Goal: Task Accomplishment & Management: Manage account settings

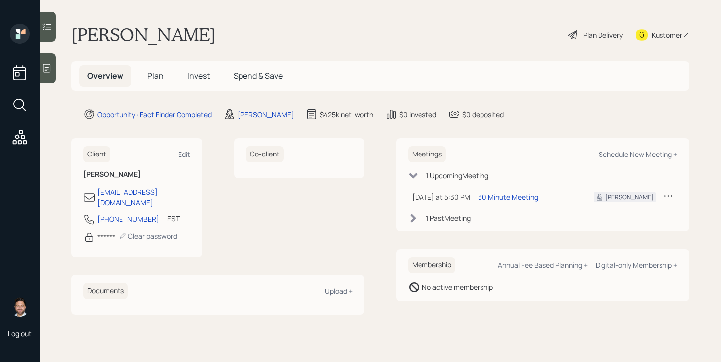
click at [157, 76] on span "Plan" at bounding box center [155, 75] width 16 height 11
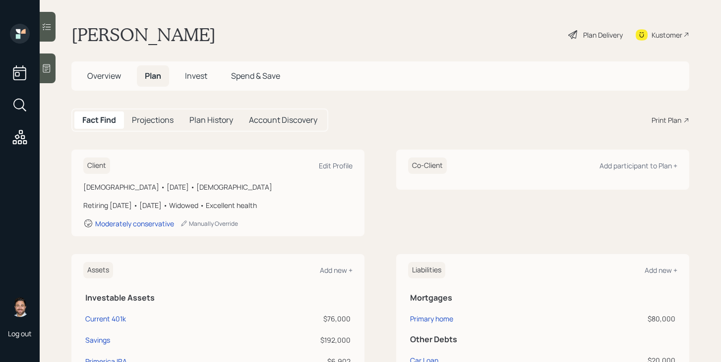
click at [579, 37] on div "Plan Delivery" at bounding box center [595, 35] width 57 height 22
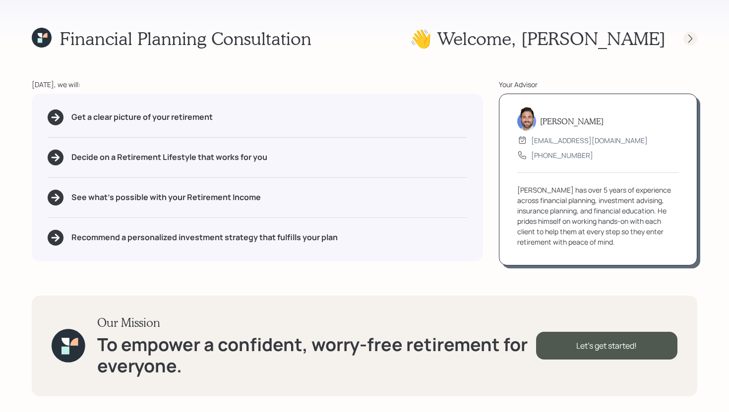
click at [692, 39] on icon at bounding box center [690, 39] width 10 height 10
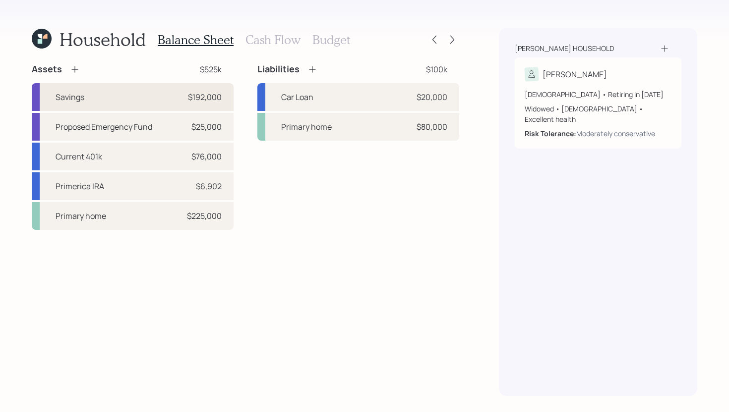
click at [119, 92] on div "Savings $192,000" at bounding box center [133, 97] width 202 height 28
select select "cash"
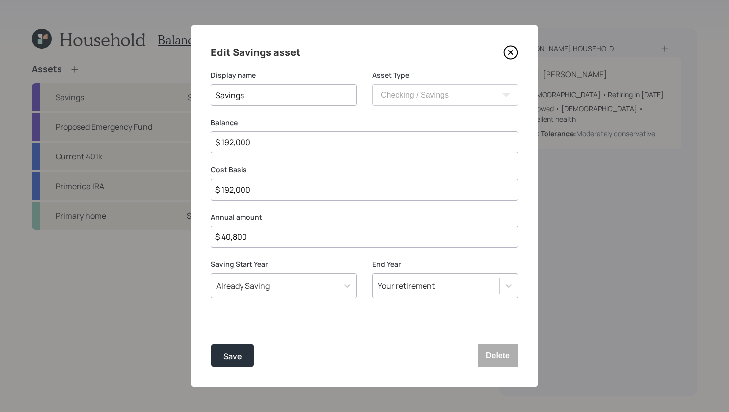
click at [512, 54] on icon at bounding box center [511, 53] width 4 height 4
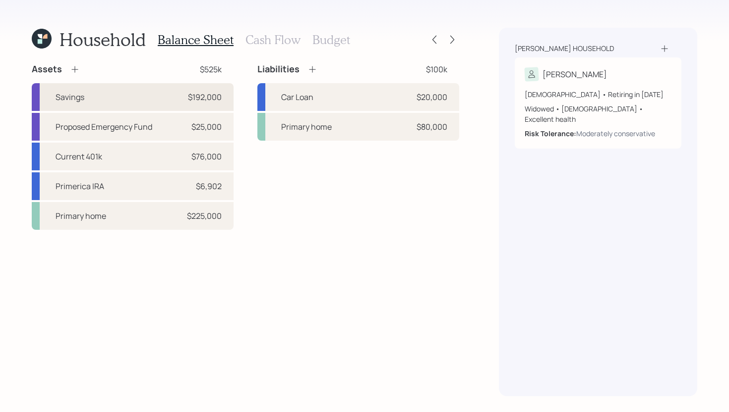
click at [149, 102] on div "Savings $192,000" at bounding box center [133, 97] width 202 height 28
select select "cash"
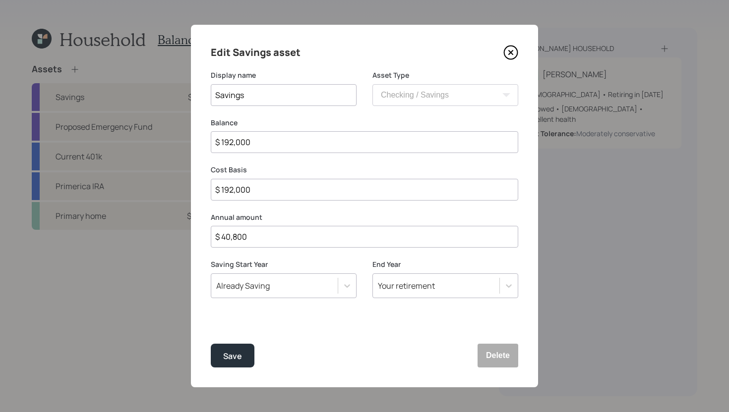
click at [512, 51] on icon at bounding box center [511, 53] width 4 height 4
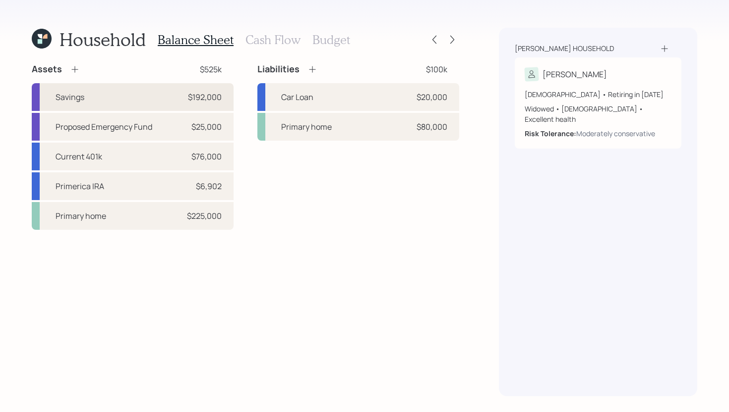
click at [211, 99] on div "$192,000" at bounding box center [205, 97] width 34 height 12
select select "cash"
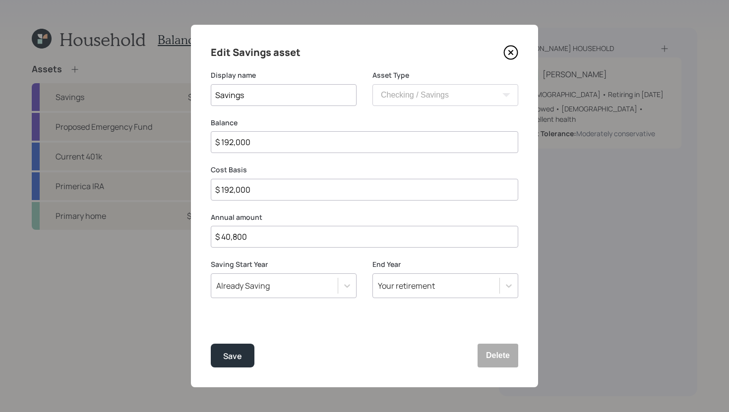
click at [262, 143] on input "$ 192,000" at bounding box center [364, 142] width 307 height 22
click at [514, 52] on icon at bounding box center [510, 52] width 15 height 15
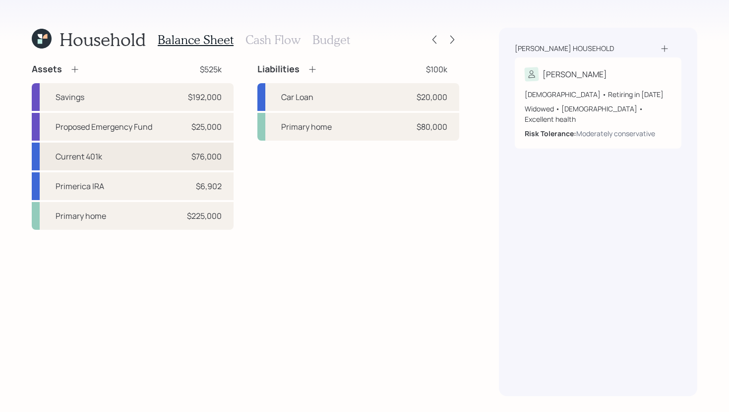
click at [137, 157] on div "Current 401k $76,000" at bounding box center [133, 157] width 202 height 28
select select "company_sponsored"
select select "balanced"
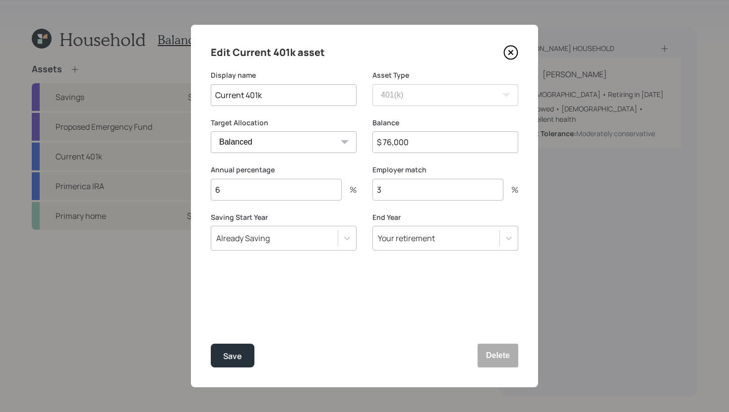
click at [506, 52] on icon at bounding box center [510, 52] width 15 height 15
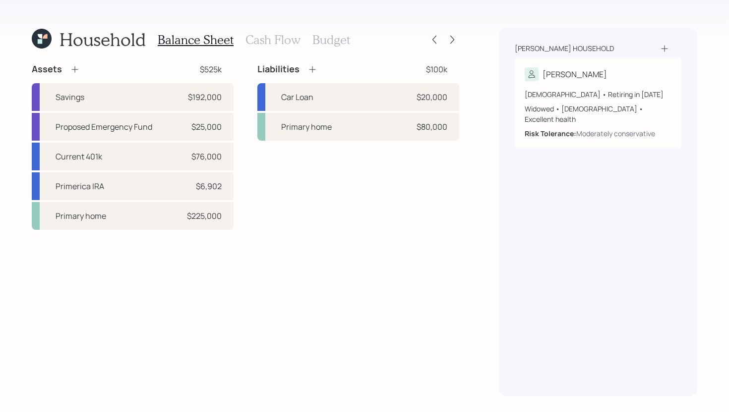
click at [277, 49] on div "Balance Sheet Cash Flow Budget" at bounding box center [254, 40] width 192 height 24
click at [277, 45] on h3 "Cash Flow" at bounding box center [272, 40] width 55 height 14
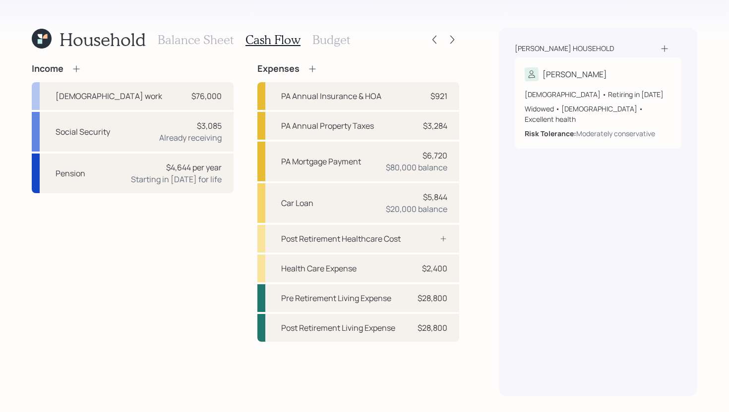
click at [220, 42] on h3 "Balance Sheet" at bounding box center [196, 40] width 76 height 14
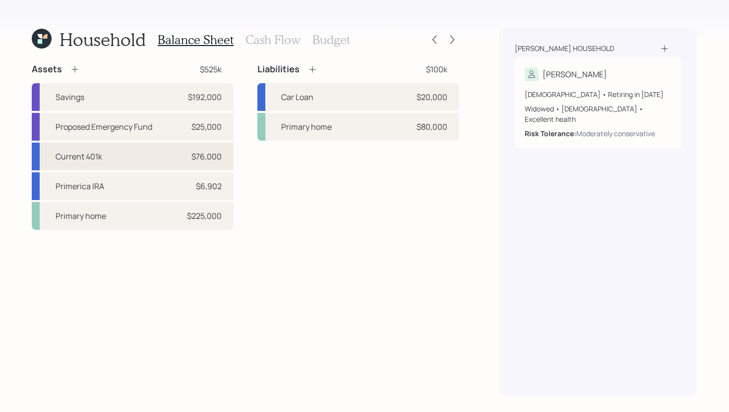
click at [143, 159] on div "Current 401k $76,000" at bounding box center [133, 157] width 202 height 28
select select "company_sponsored"
select select "balanced"
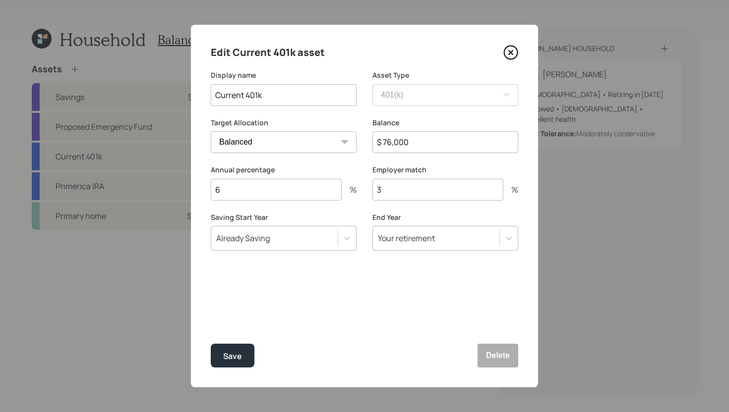
click at [511, 52] on icon at bounding box center [511, 53] width 4 height 4
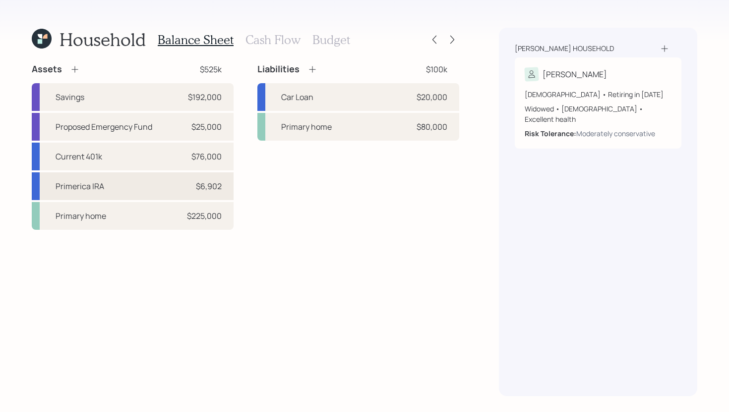
click at [148, 189] on div "Primerica IRA $6,902" at bounding box center [133, 186] width 202 height 28
select select "ira"
select select "balanced"
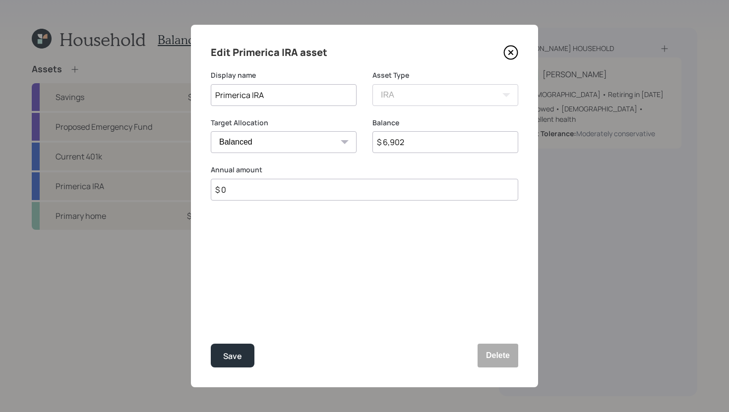
click at [509, 53] on icon at bounding box center [510, 52] width 15 height 15
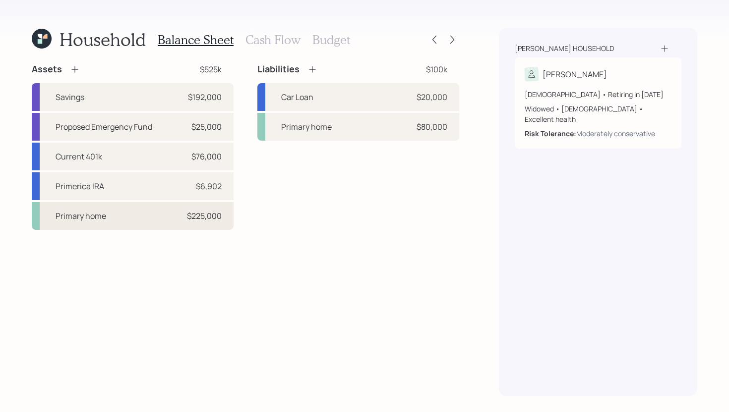
click at [104, 218] on div "Primary home" at bounding box center [81, 216] width 51 height 12
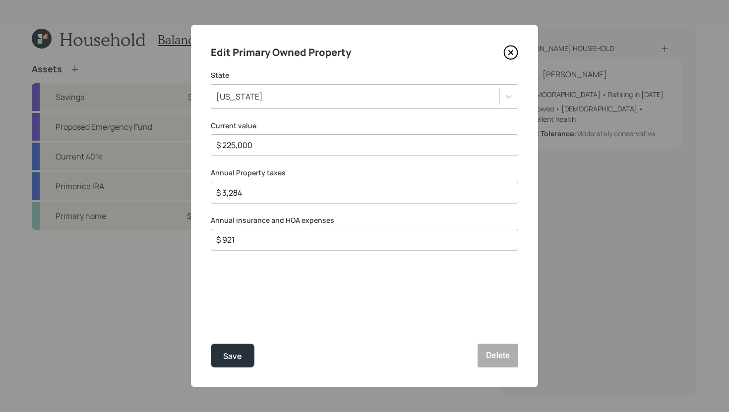
click at [513, 47] on icon at bounding box center [510, 52] width 13 height 13
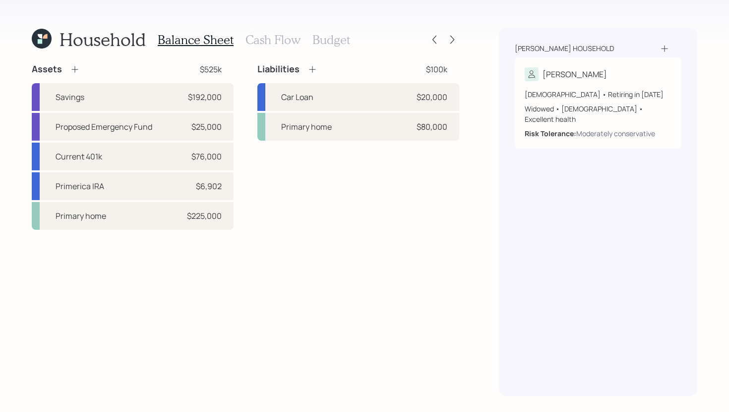
click at [266, 45] on h3 "Cash Flow" at bounding box center [272, 40] width 55 height 14
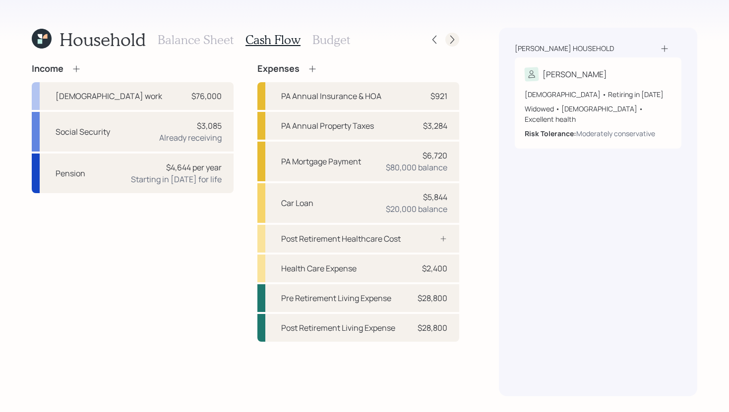
click at [453, 41] on icon at bounding box center [452, 40] width 4 height 8
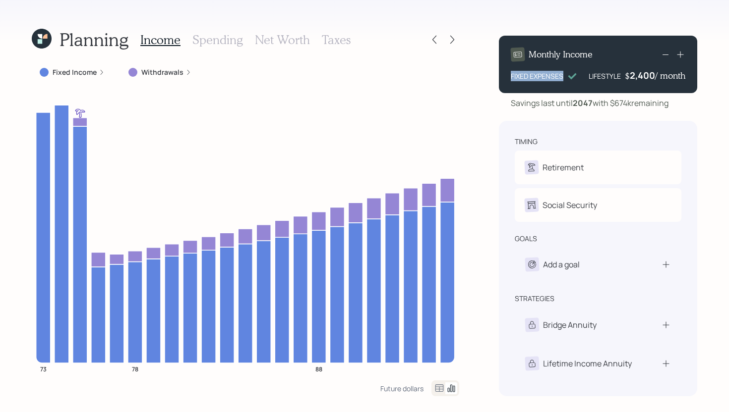
drag, startPoint x: 511, startPoint y: 77, endPoint x: 568, endPoint y: 78, distance: 57.5
click at [568, 78] on div "FIXED EXPENSES" at bounding box center [544, 76] width 66 height 10
click at [685, 78] on div "Monthly Income FIXED EXPENSES LIFESTYLE $ 2,400 / month" at bounding box center [598, 64] width 198 height 57
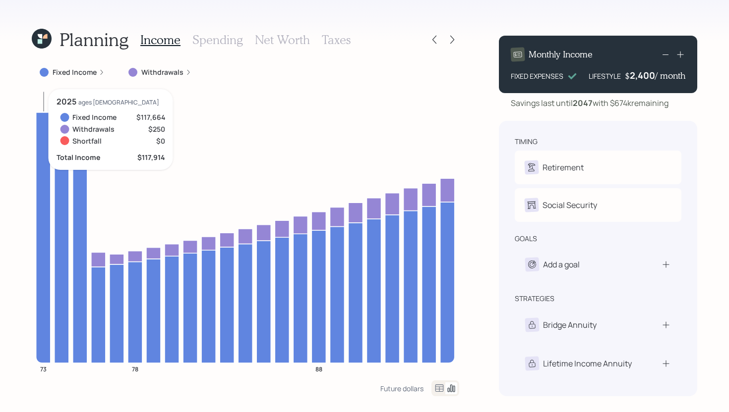
click at [43, 126] on icon at bounding box center [43, 237] width 14 height 251
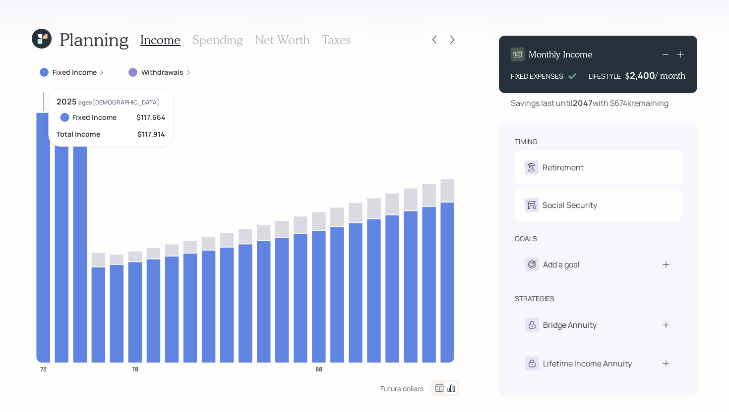
click at [41, 140] on icon at bounding box center [43, 237] width 14 height 251
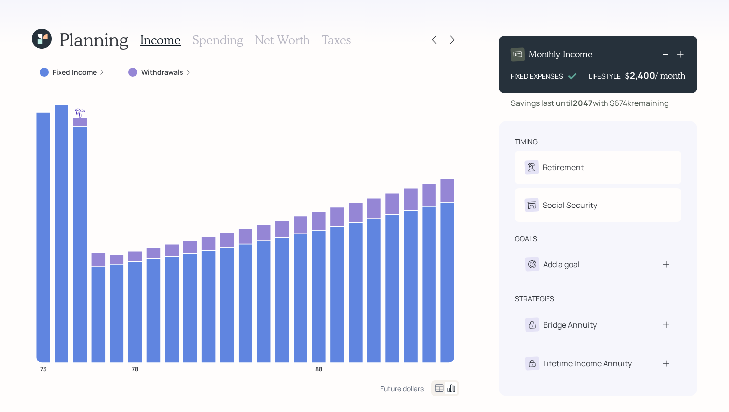
click at [76, 71] on label "Fixed Income" at bounding box center [75, 72] width 44 height 10
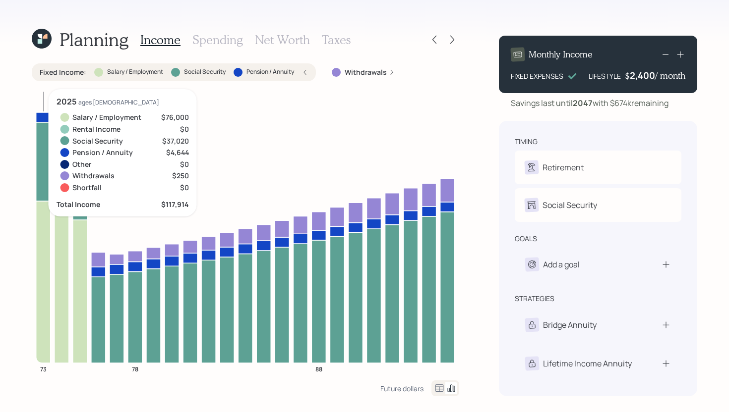
click at [47, 239] on icon at bounding box center [43, 282] width 14 height 162
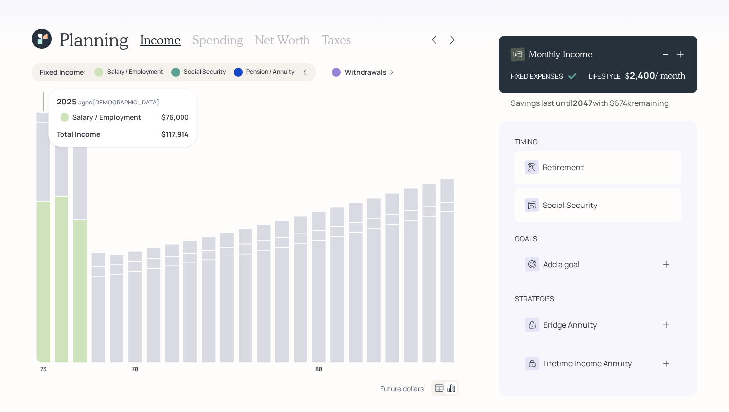
click at [47, 239] on icon at bounding box center [43, 282] width 14 height 162
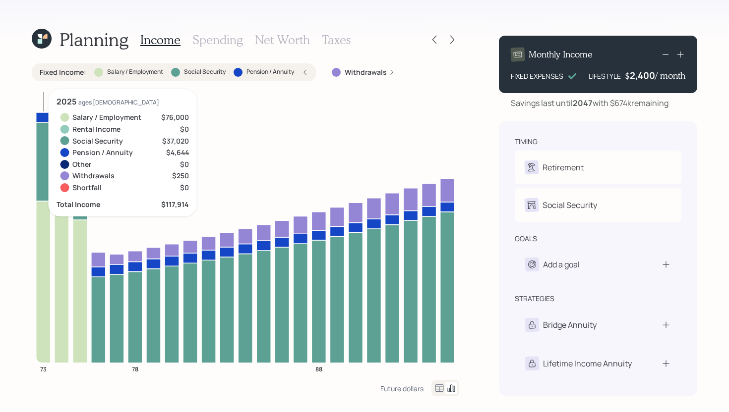
click at [40, 179] on icon at bounding box center [43, 161] width 14 height 79
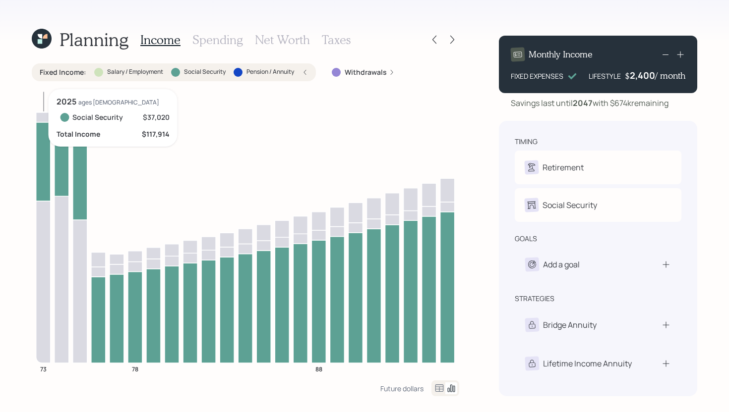
click at [40, 178] on icon at bounding box center [43, 161] width 14 height 79
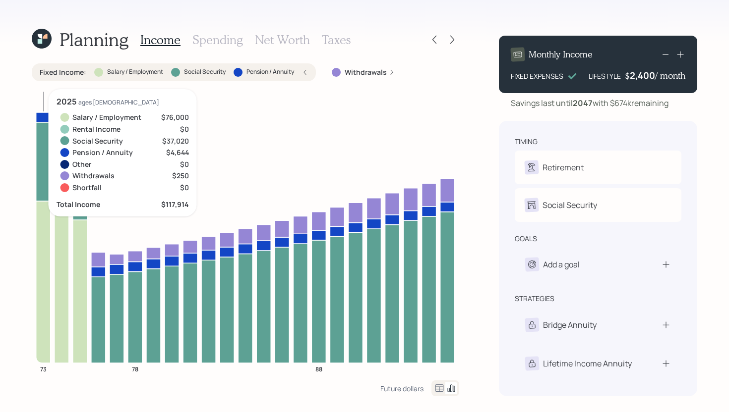
click at [43, 115] on icon at bounding box center [43, 117] width 14 height 10
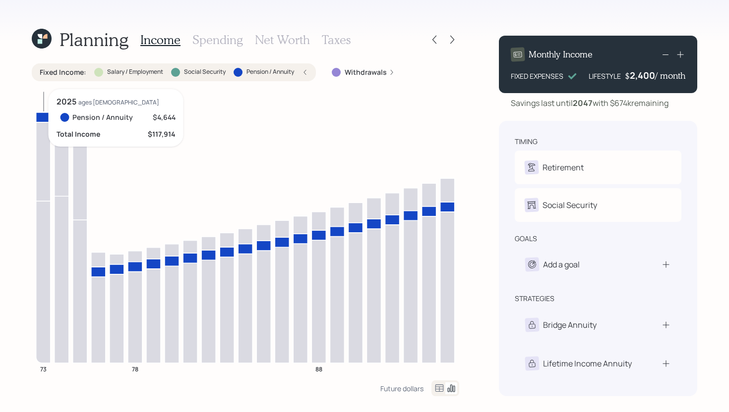
click at [43, 115] on icon at bounding box center [43, 117] width 14 height 10
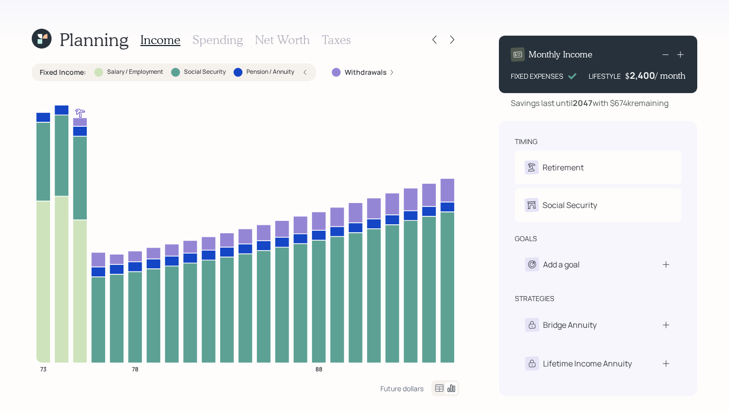
click at [63, 76] on label "Fixed Income :" at bounding box center [63, 72] width 47 height 10
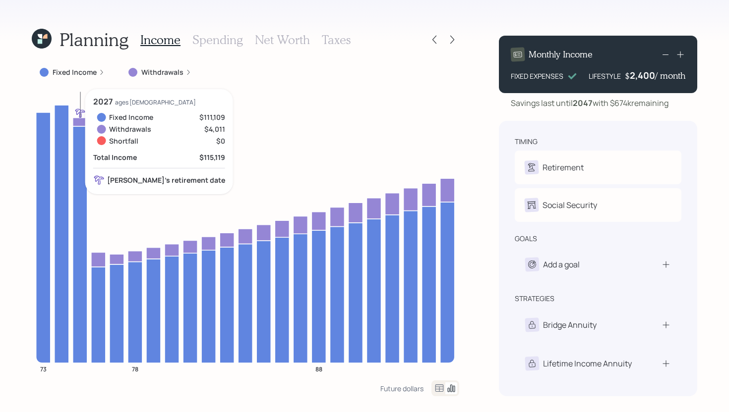
click at [83, 122] on icon at bounding box center [80, 121] width 14 height 8
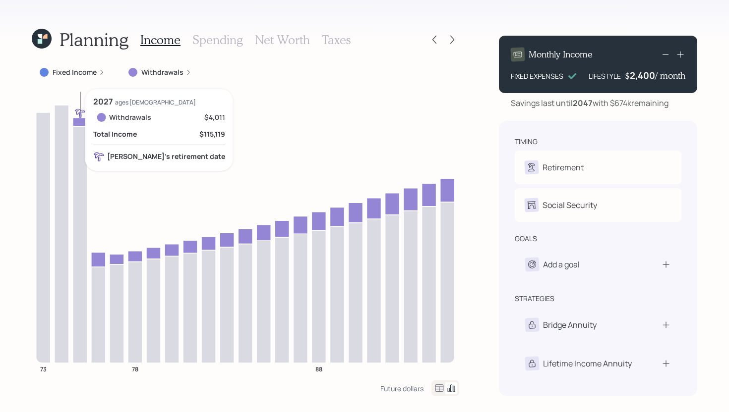
click at [81, 123] on icon at bounding box center [80, 121] width 14 height 8
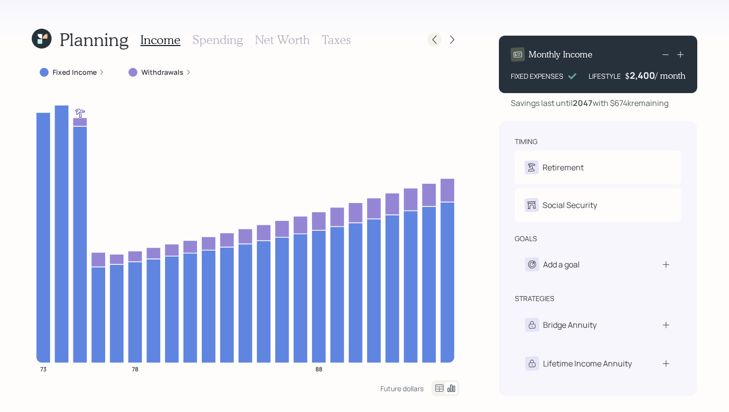
click at [433, 43] on icon at bounding box center [434, 40] width 10 height 10
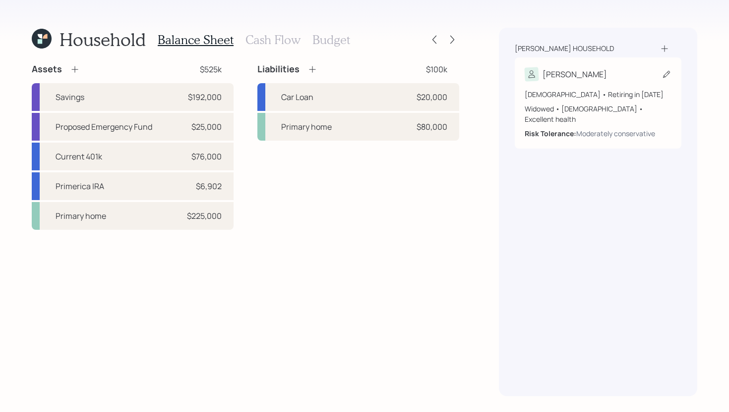
click at [660, 74] on div "Susan" at bounding box center [597, 74] width 147 height 14
select select "11"
select select "female"
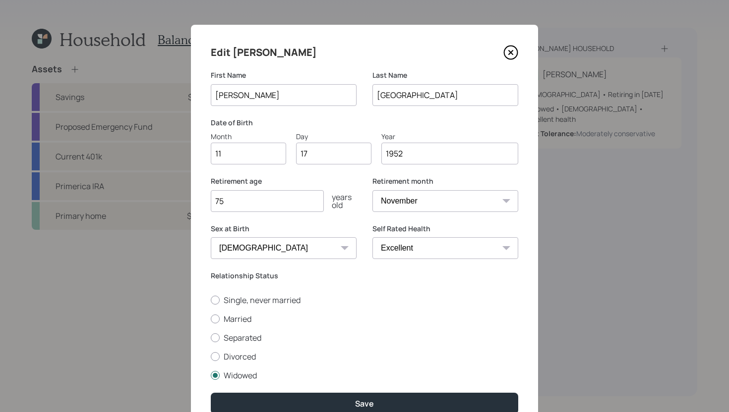
click at [512, 55] on icon at bounding box center [510, 52] width 15 height 15
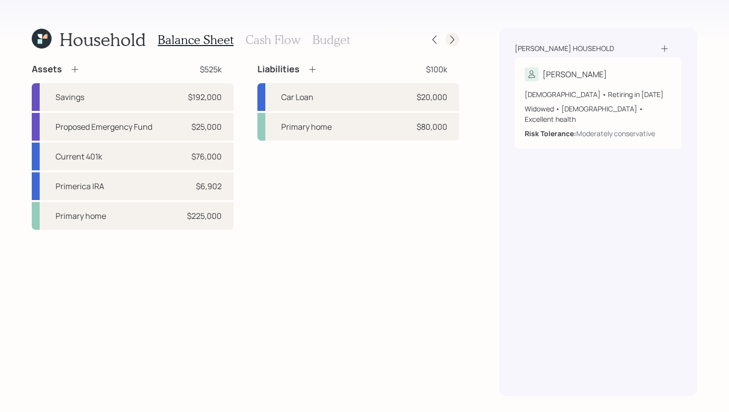
click at [454, 41] on icon at bounding box center [452, 40] width 10 height 10
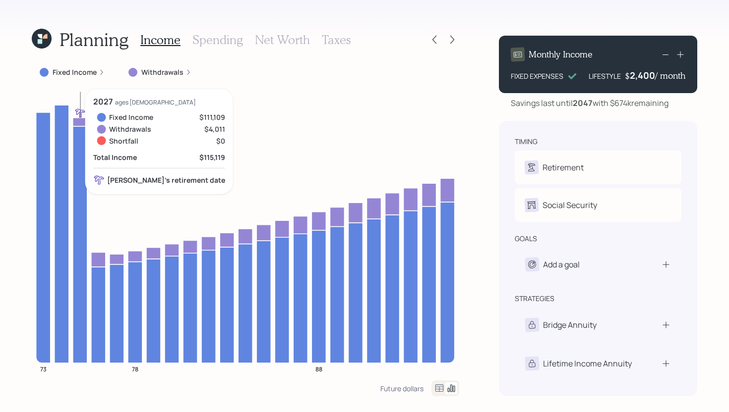
click at [83, 120] on icon at bounding box center [80, 121] width 14 height 8
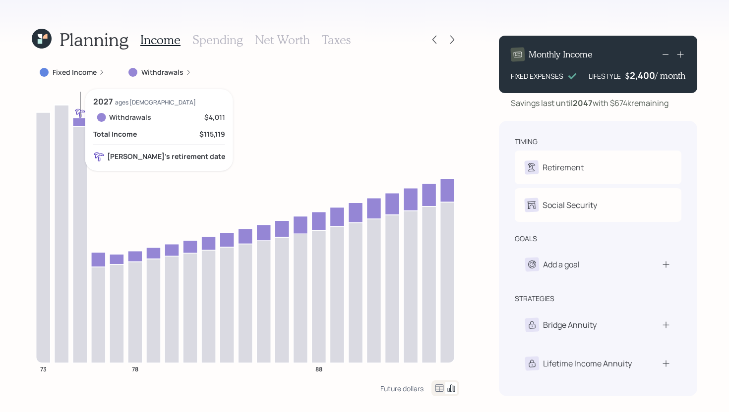
click at [83, 120] on icon at bounding box center [80, 121] width 14 height 8
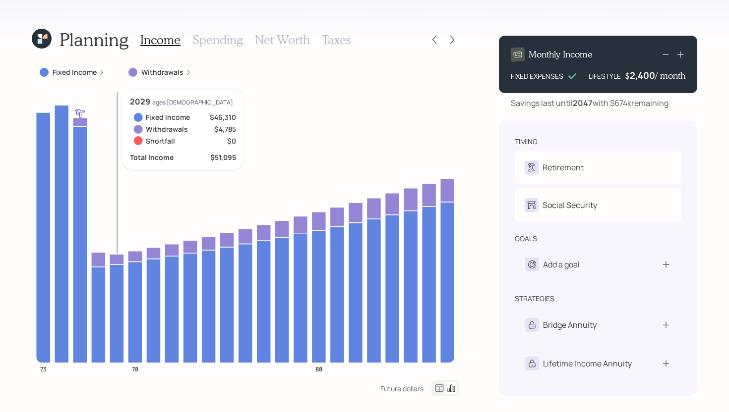
click at [118, 259] on icon at bounding box center [117, 259] width 14 height 10
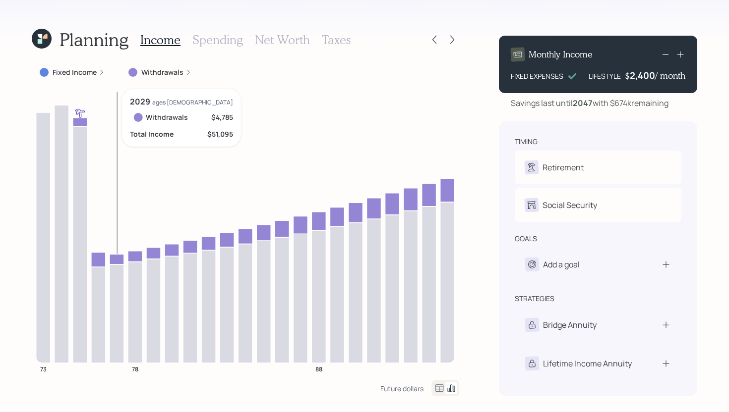
click at [118, 258] on icon at bounding box center [117, 259] width 14 height 10
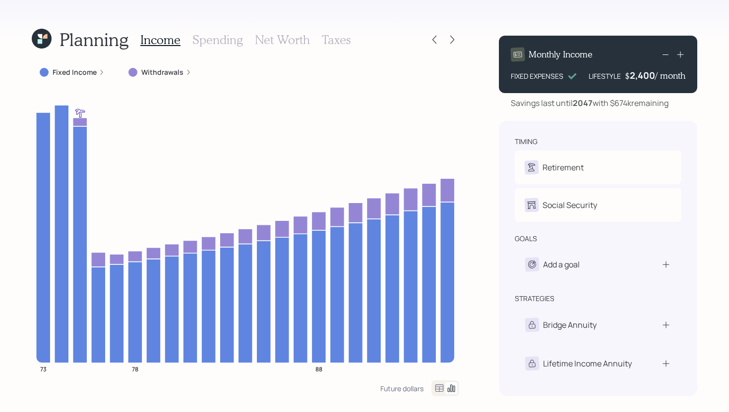
click at [218, 43] on h3 "Spending" at bounding box center [217, 40] width 51 height 14
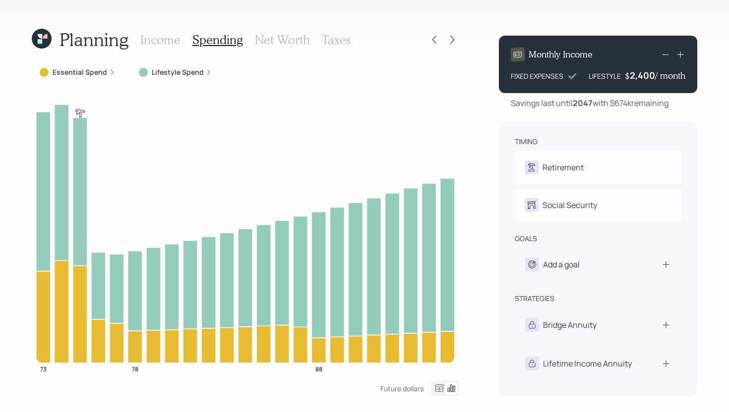
click at [141, 70] on div at bounding box center [143, 72] width 9 height 9
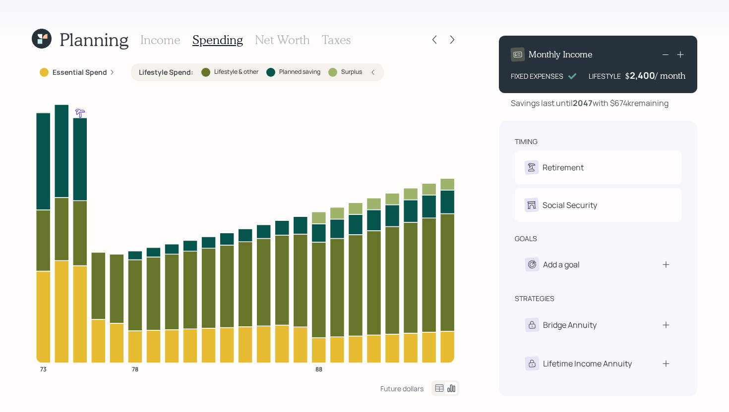
click at [95, 73] on label "Essential Spend" at bounding box center [80, 72] width 55 height 10
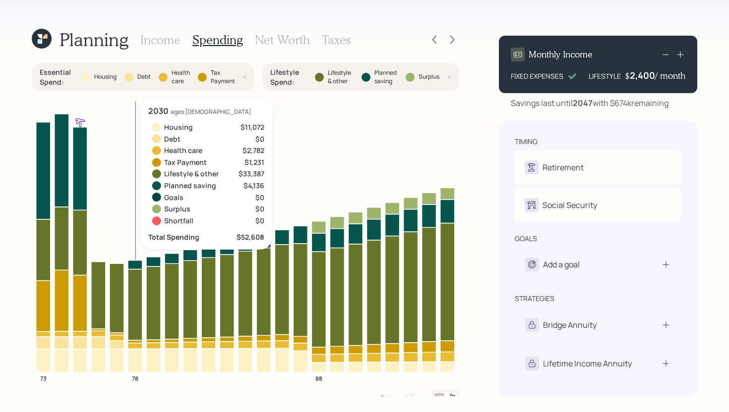
click at [139, 264] on icon at bounding box center [135, 265] width 14 height 9
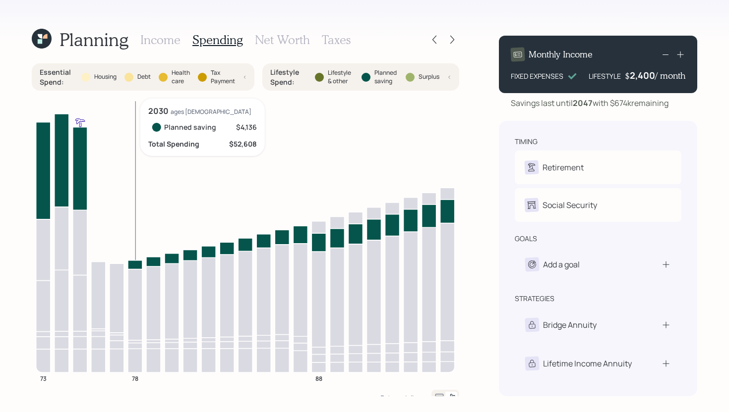
click at [139, 264] on icon at bounding box center [135, 265] width 14 height 9
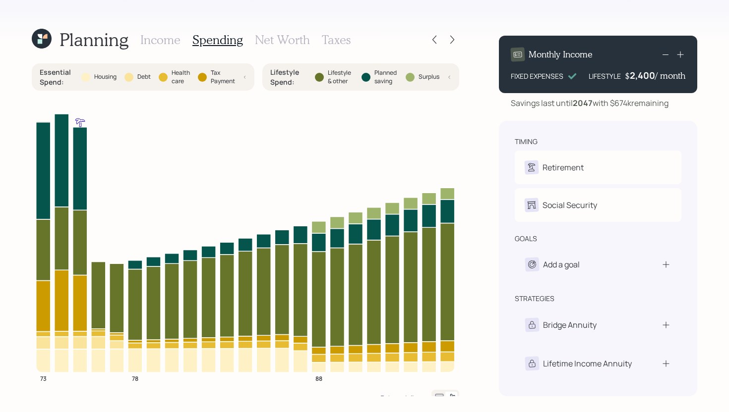
click at [171, 42] on h3 "Income" at bounding box center [160, 40] width 40 height 14
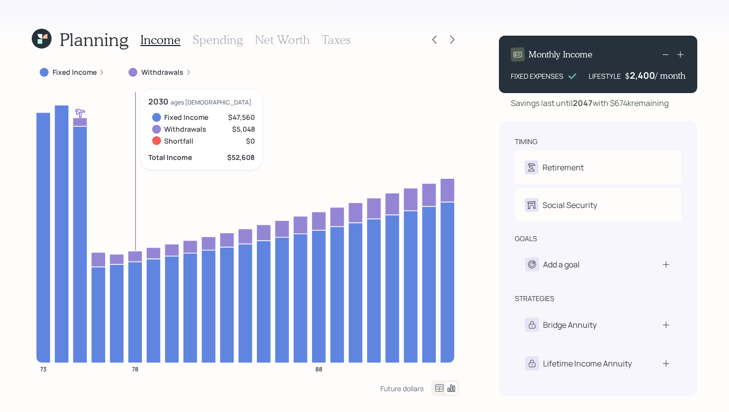
click at [135, 255] on icon at bounding box center [135, 256] width 14 height 11
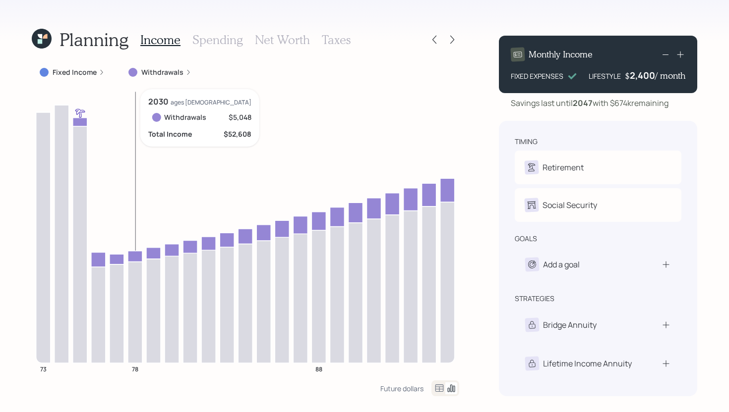
click at [135, 255] on icon at bounding box center [135, 256] width 14 height 11
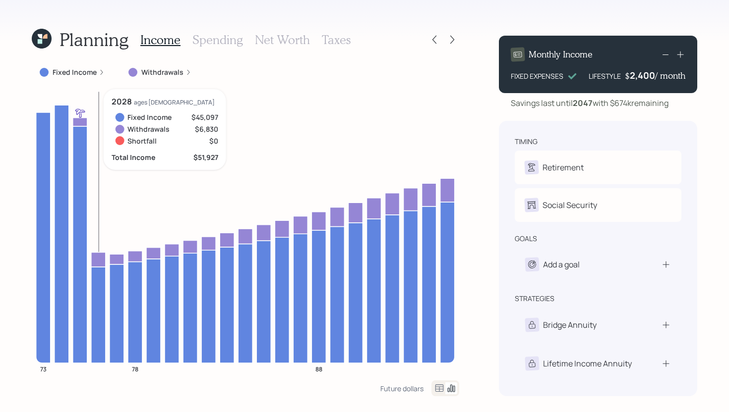
click at [97, 289] on icon at bounding box center [98, 315] width 14 height 96
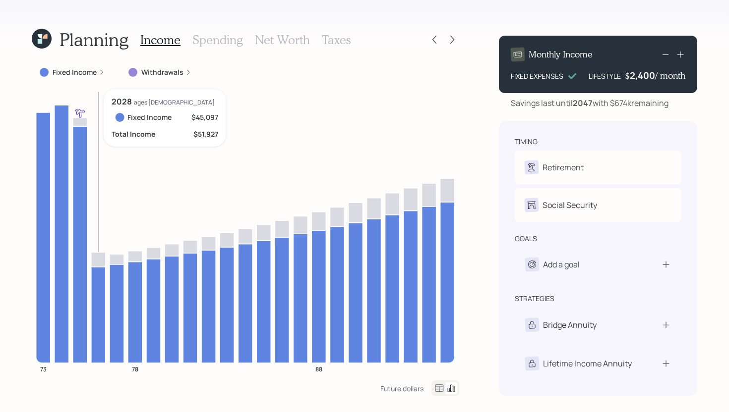
click at [98, 289] on icon at bounding box center [98, 315] width 14 height 96
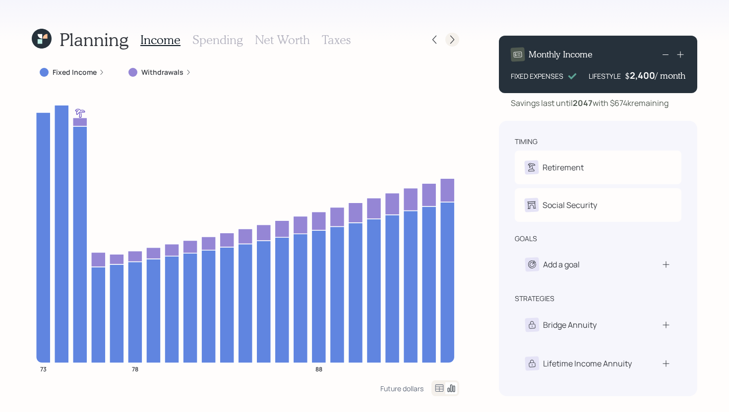
click at [451, 43] on icon at bounding box center [452, 40] width 10 height 10
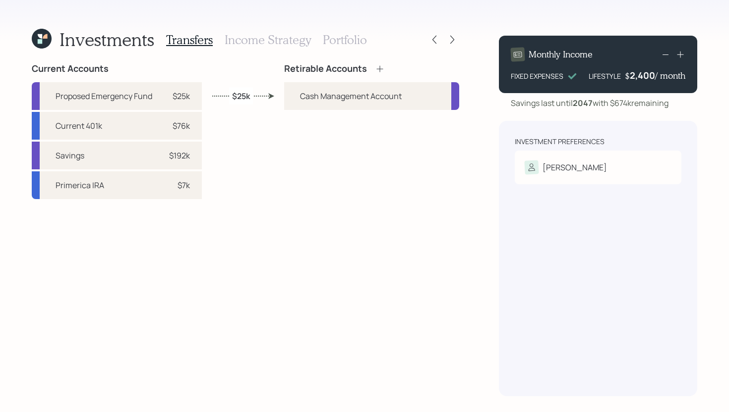
click at [381, 66] on icon at bounding box center [380, 69] width 10 height 10
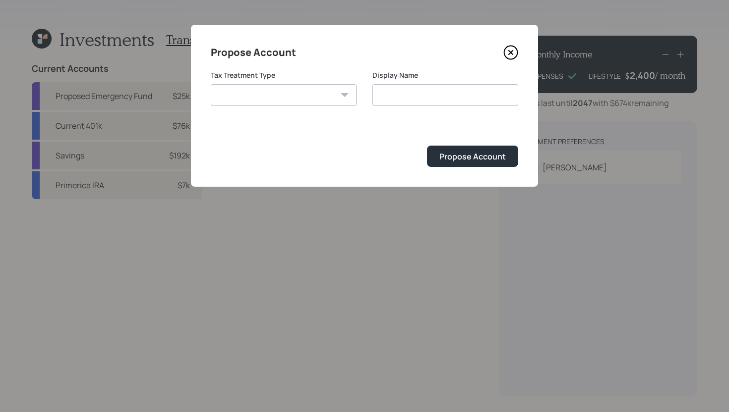
click at [285, 97] on select "Roth Taxable Traditional" at bounding box center [284, 95] width 146 height 22
select select "traditional"
click at [211, 84] on select "Roth Taxable Traditional" at bounding box center [284, 95] width 146 height 22
click at [437, 102] on input "Traditional" at bounding box center [445, 95] width 146 height 22
type input "Traditional IRA"
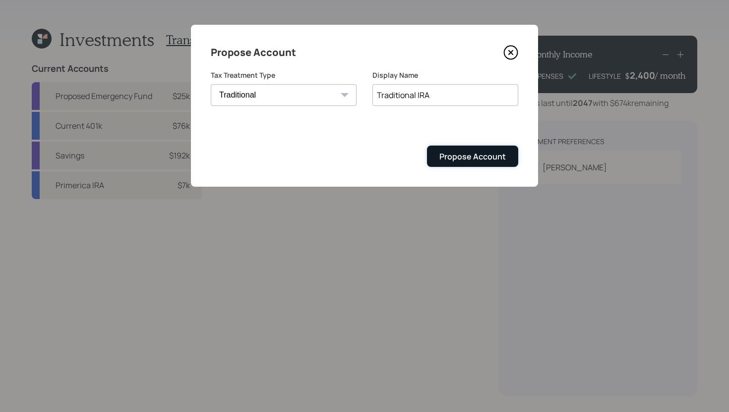
click at [489, 150] on button "Propose Account" at bounding box center [472, 156] width 91 height 21
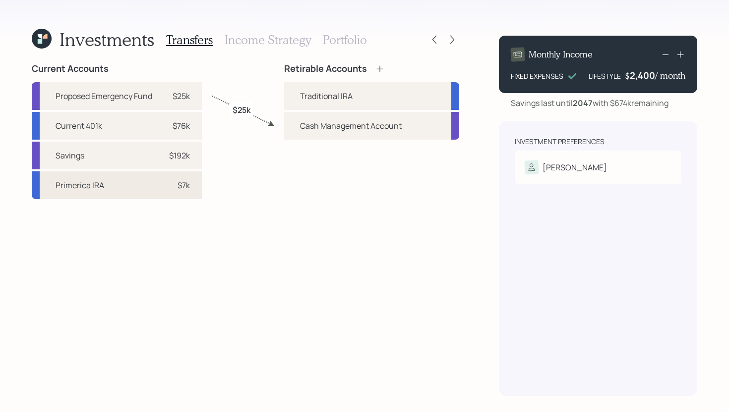
click at [188, 192] on div "Primerica IRA $7k" at bounding box center [117, 185] width 170 height 28
click at [294, 100] on div "Traditional IRA" at bounding box center [371, 96] width 175 height 28
select select "6c589ccf-58b0-46d1-a00d-7e28a32d1f09"
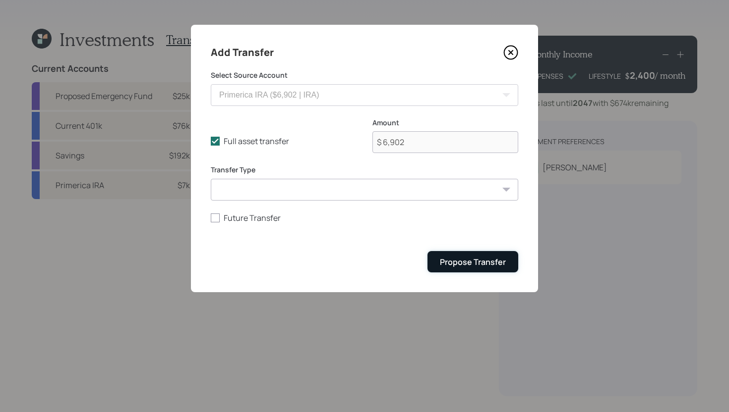
click at [447, 264] on div "Propose Transfer" at bounding box center [473, 262] width 66 height 11
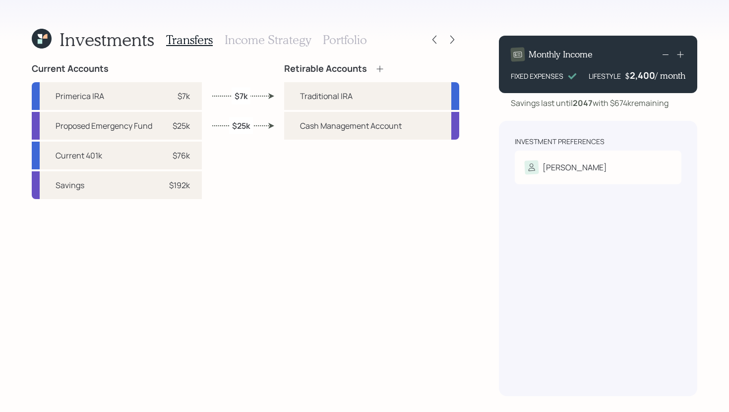
click at [380, 71] on icon at bounding box center [380, 69] width 10 height 10
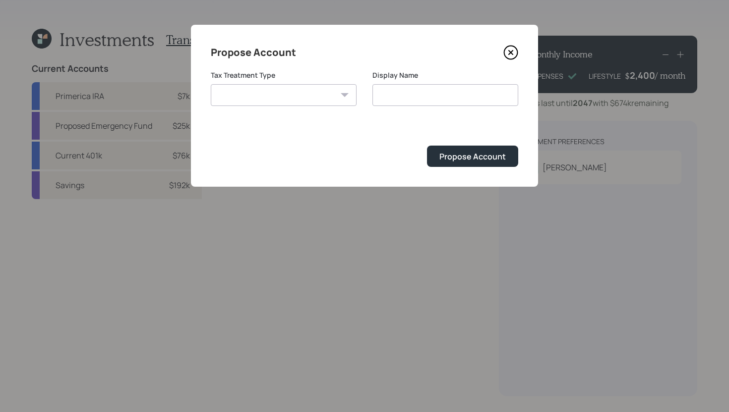
click at [289, 104] on select "Roth Taxable Traditional" at bounding box center [284, 95] width 146 height 22
select select "taxable"
click at [211, 84] on select "Roth Taxable Traditional" at bounding box center [284, 95] width 146 height 22
click at [431, 99] on input "Taxable" at bounding box center [445, 95] width 146 height 22
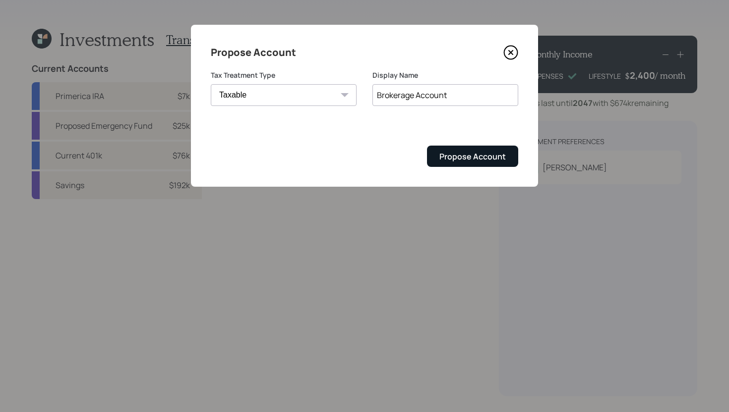
type input "Brokerage Account"
click at [452, 158] on div "Propose Account" at bounding box center [472, 156] width 66 height 11
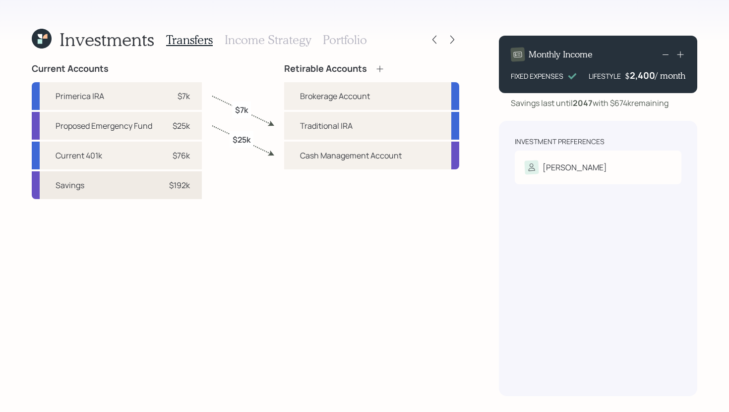
click at [197, 192] on div "Savings $192k" at bounding box center [117, 185] width 170 height 28
click at [286, 97] on div "Brokerage Account" at bounding box center [371, 96] width 175 height 28
select select "b4e873f1-a178-47bd-8d01-ab1e01a49bef"
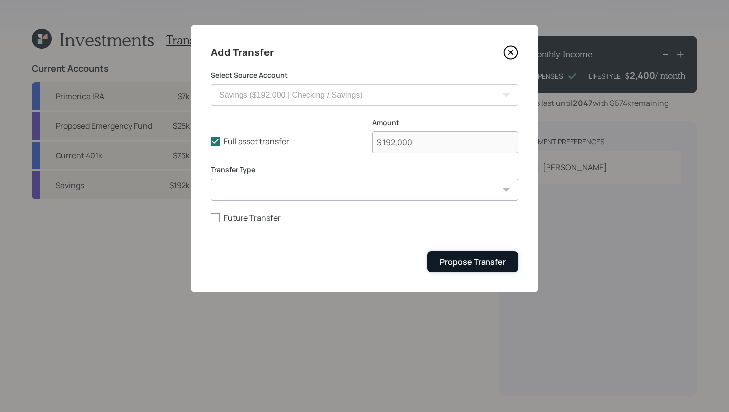
click at [462, 261] on div "Propose Transfer" at bounding box center [473, 262] width 66 height 11
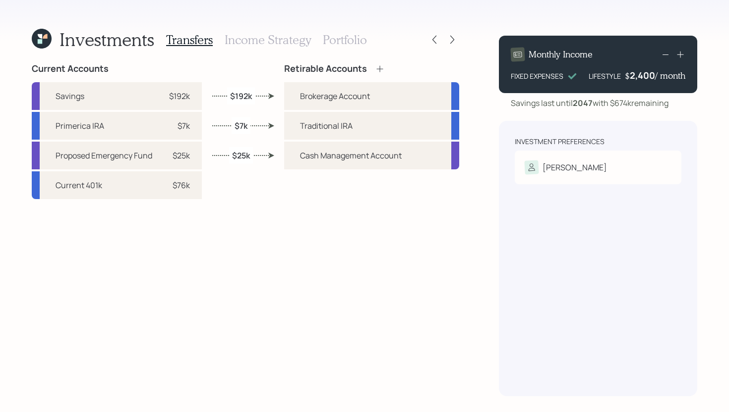
click at [284, 44] on h3 "Income Strategy" at bounding box center [268, 40] width 86 height 14
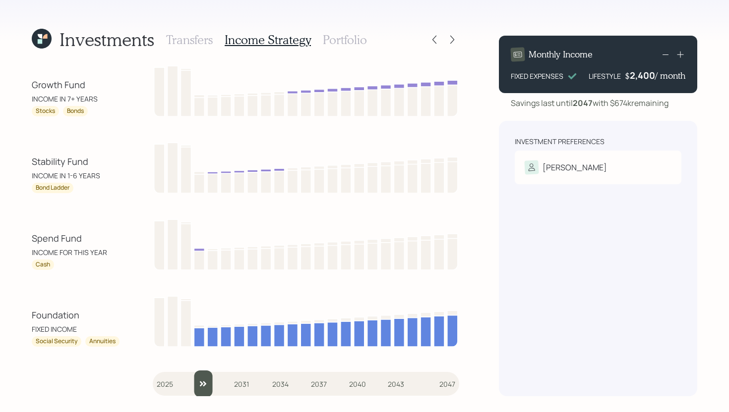
drag, startPoint x: 163, startPoint y: 386, endPoint x: 191, endPoint y: 384, distance: 28.3
click at [191, 384] on input "slider" at bounding box center [306, 384] width 306 height 27
drag, startPoint x: 205, startPoint y: 388, endPoint x: 193, endPoint y: 377, distance: 16.5
click at [193, 377] on input "slider" at bounding box center [306, 384] width 306 height 27
click at [206, 380] on input "slider" at bounding box center [306, 384] width 306 height 27
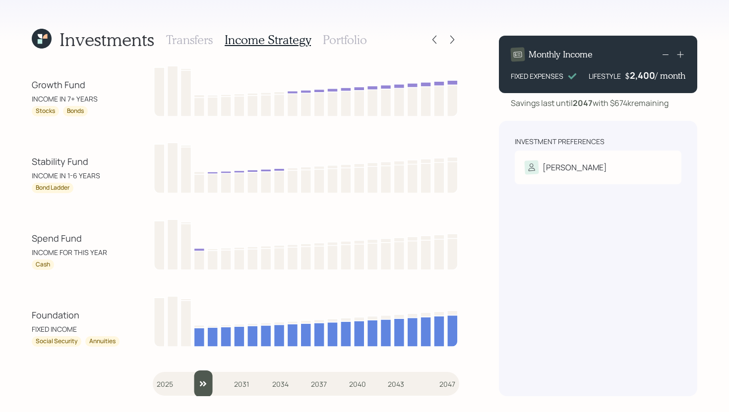
drag, startPoint x: 213, startPoint y: 385, endPoint x: 201, endPoint y: 385, distance: 11.9
click at [201, 385] on input "slider" at bounding box center [306, 384] width 306 height 27
click at [209, 385] on input "slider" at bounding box center [306, 384] width 306 height 27
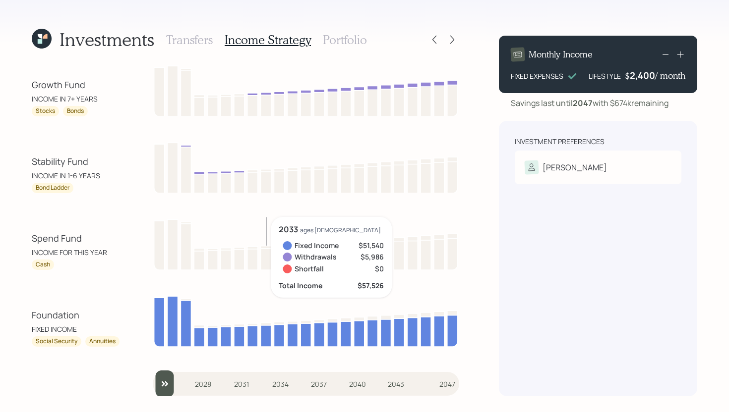
drag, startPoint x: 217, startPoint y: 383, endPoint x: 143, endPoint y: 395, distance: 74.8
type input "2025"
click at [153, 395] on input "slider" at bounding box center [306, 384] width 306 height 27
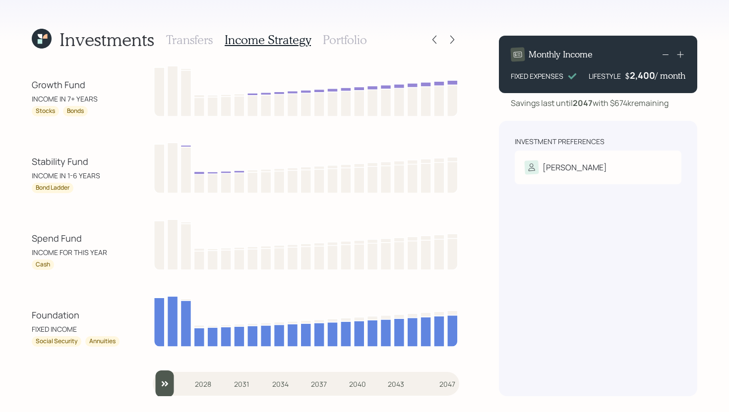
click at [354, 43] on h3 "Portfolio" at bounding box center [345, 40] width 44 height 14
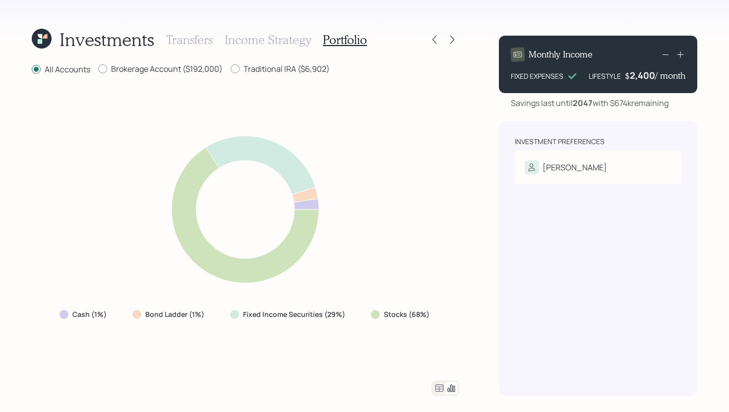
click at [440, 391] on icon at bounding box center [439, 389] width 12 height 12
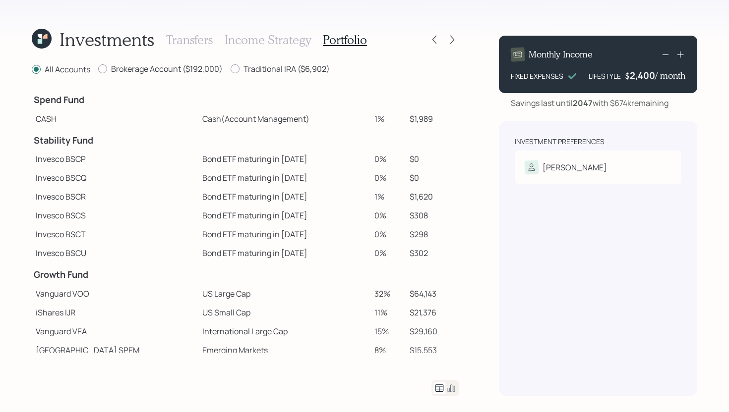
drag, startPoint x: 354, startPoint y: 120, endPoint x: 374, endPoint y: 120, distance: 19.8
click at [374, 120] on tr "CASH Cash (Account Management) 1% $1,989" at bounding box center [245, 119] width 427 height 19
click at [440, 119] on td "$1,989" at bounding box center [432, 119] width 54 height 19
drag, startPoint x: 373, startPoint y: 119, endPoint x: 354, endPoint y: 116, distance: 19.5
click at [354, 116] on tr "CASH Cash (Account Management) 1% $1,989" at bounding box center [245, 119] width 427 height 19
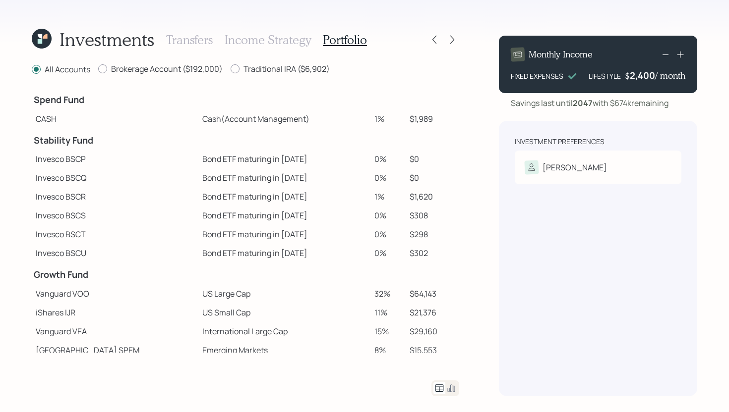
click at [311, 119] on td "Cash (Account Management)" at bounding box center [284, 119] width 172 height 19
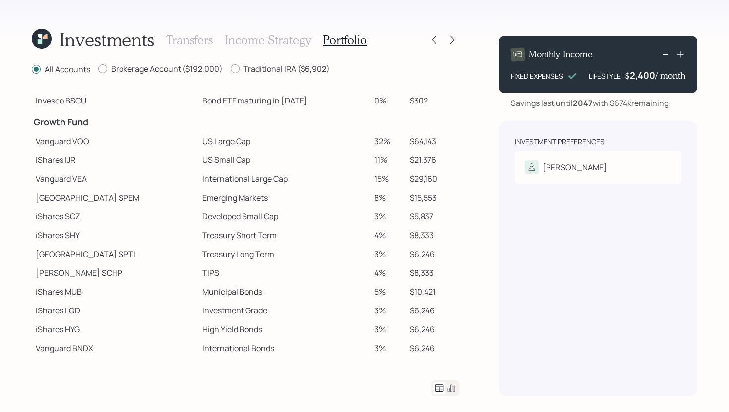
scroll to position [176, 0]
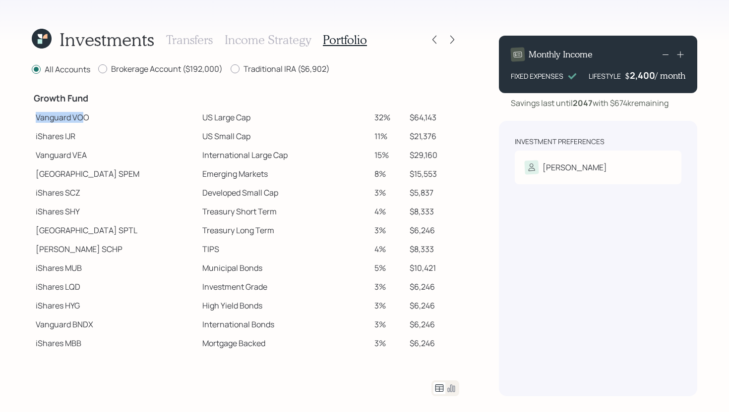
drag, startPoint x: 37, startPoint y: 116, endPoint x: 80, endPoint y: 116, distance: 42.6
click at [80, 116] on td "Vanguard VOO" at bounding box center [115, 117] width 167 height 19
drag, startPoint x: 35, startPoint y: 134, endPoint x: 73, endPoint y: 135, distance: 38.2
click at [73, 135] on td "iShares IJR" at bounding box center [115, 136] width 167 height 19
click at [94, 132] on td "iShares IJR" at bounding box center [115, 136] width 167 height 19
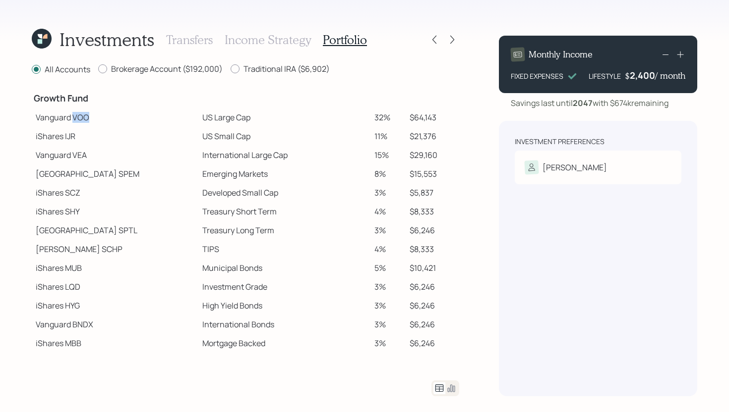
drag, startPoint x: 73, startPoint y: 117, endPoint x: 93, endPoint y: 117, distance: 20.3
click at [93, 117] on td "Vanguard VOO" at bounding box center [115, 117] width 167 height 19
click at [57, 137] on td "iShares IJR" at bounding box center [115, 136] width 167 height 19
drag, startPoint x: 68, startPoint y: 138, endPoint x: 80, endPoint y: 138, distance: 11.9
click at [80, 138] on td "iShares IJR" at bounding box center [115, 136] width 167 height 19
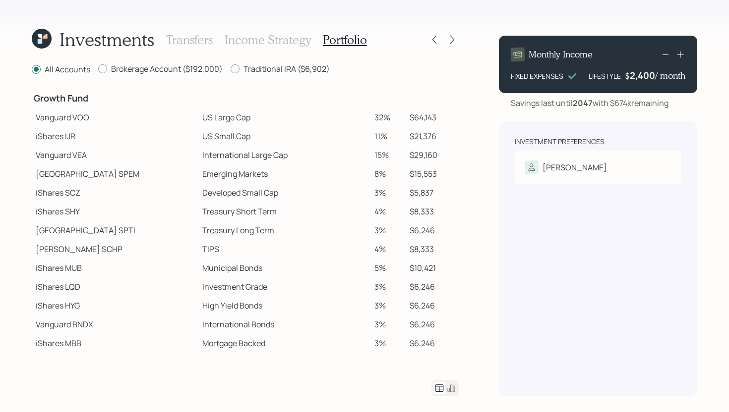
click at [198, 135] on td "US Small Cap" at bounding box center [284, 136] width 172 height 19
click at [452, 46] on div at bounding box center [452, 40] width 14 height 14
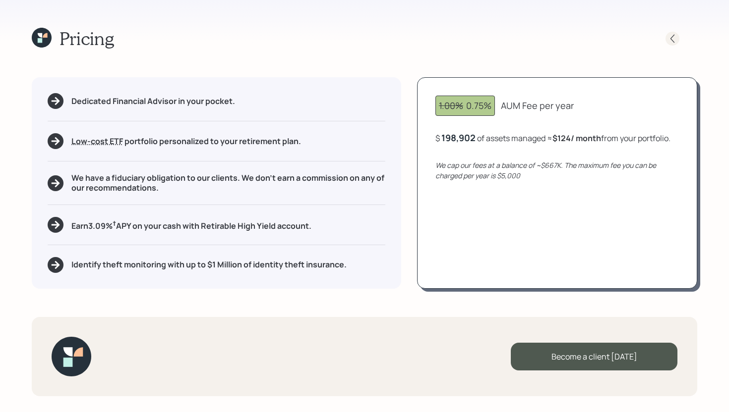
click at [671, 38] on icon at bounding box center [672, 38] width 4 height 8
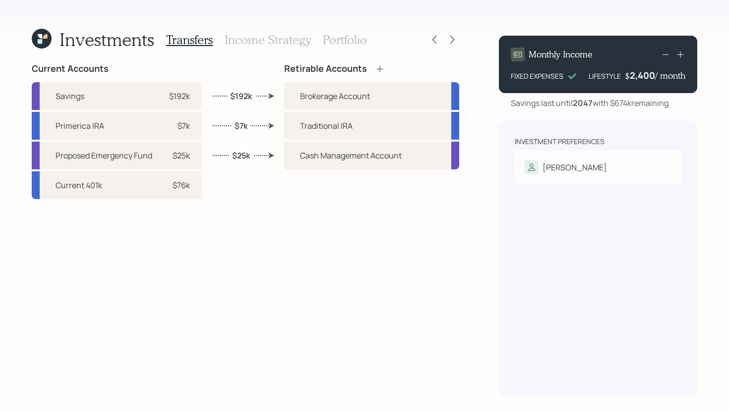
click at [363, 41] on h3 "Portfolio" at bounding box center [345, 40] width 44 height 14
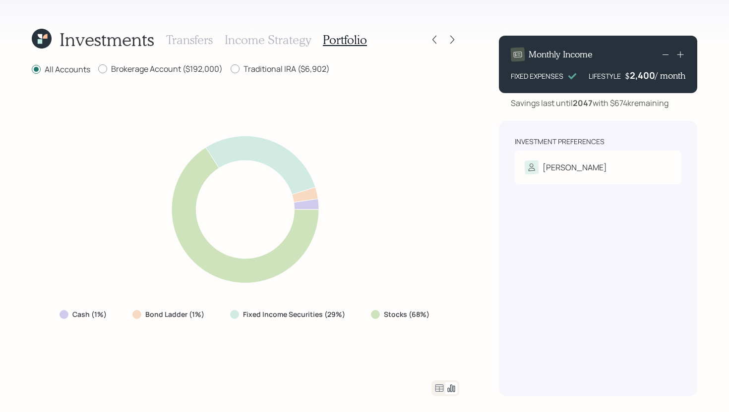
click at [448, 387] on icon at bounding box center [451, 389] width 12 height 12
click at [441, 388] on icon at bounding box center [439, 389] width 12 height 12
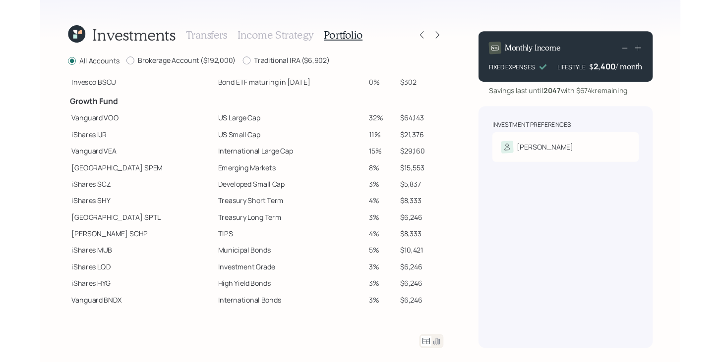
scroll to position [176, 0]
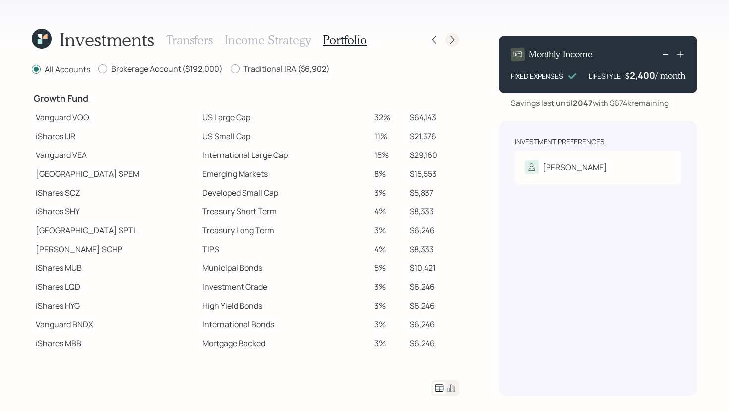
click at [453, 46] on div at bounding box center [452, 40] width 14 height 14
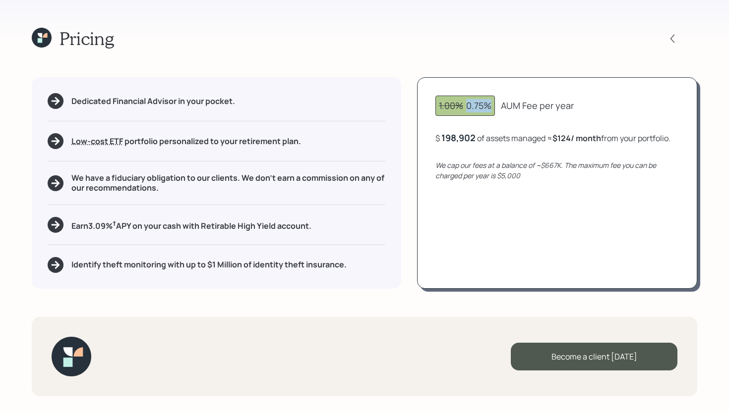
drag, startPoint x: 492, startPoint y: 106, endPoint x: 465, endPoint y: 104, distance: 26.8
click at [465, 104] on div "1.00% 0.75%" at bounding box center [464, 106] width 59 height 20
click at [494, 116] on div "1.00% 0.75% AUM Fee per year" at bounding box center [556, 106] width 243 height 20
drag, startPoint x: 329, startPoint y: 233, endPoint x: 45, endPoint y: 227, distance: 284.1
click at [45, 227] on div "Dedicated Financial Advisor in your pocket. Low-cost ETF Retirable uses diversi…" at bounding box center [216, 182] width 369 height 211
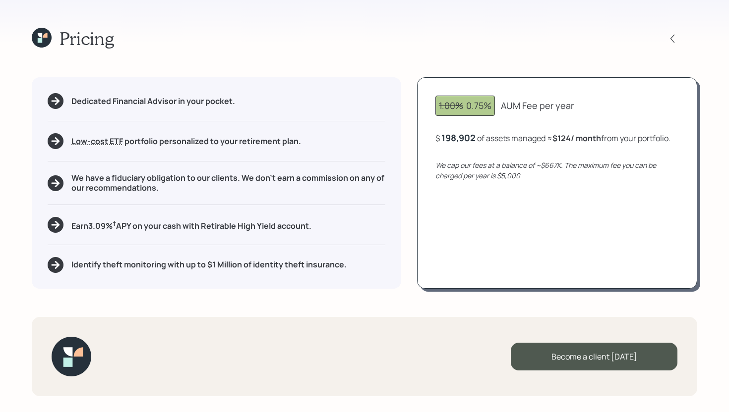
click at [355, 265] on div "Identify theft monitoring with up to $1 Million of identity theft insurance." at bounding box center [217, 265] width 338 height 16
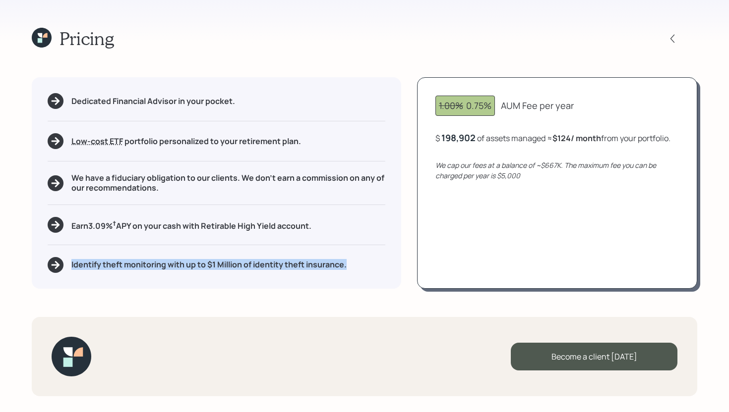
drag, startPoint x: 356, startPoint y: 266, endPoint x: 132, endPoint y: 249, distance: 224.7
click at [132, 249] on div "Dedicated Financial Advisor in your pocket. Low-cost ETF Retirable uses diversi…" at bounding box center [216, 182] width 369 height 211
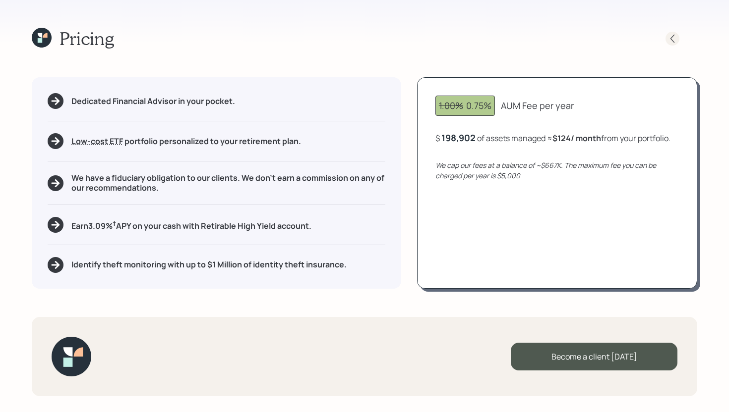
click at [672, 38] on icon at bounding box center [672, 39] width 10 height 10
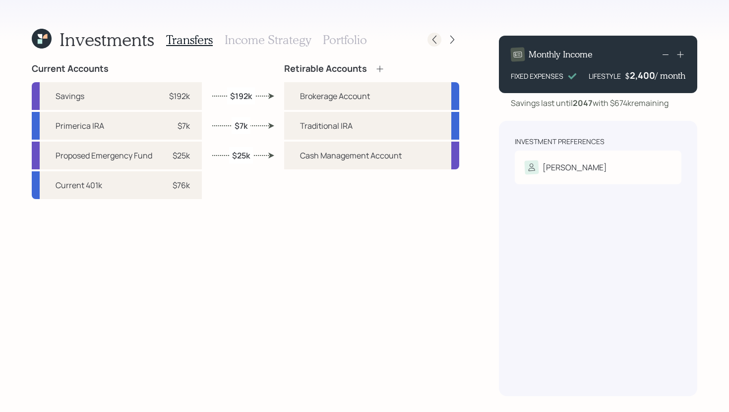
click at [433, 40] on icon at bounding box center [434, 40] width 10 height 10
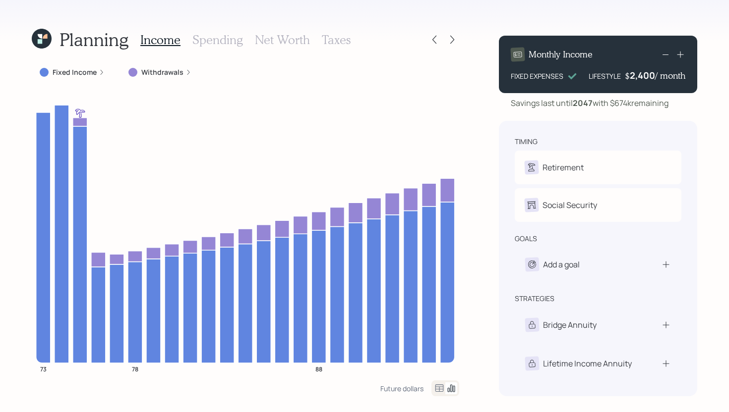
click at [459, 43] on div "Planning Income Spending Net Worth Taxes Fixed Income Withdrawals 73 78 88 Futu…" at bounding box center [364, 206] width 729 height 412
click at [453, 43] on icon at bounding box center [452, 40] width 10 height 10
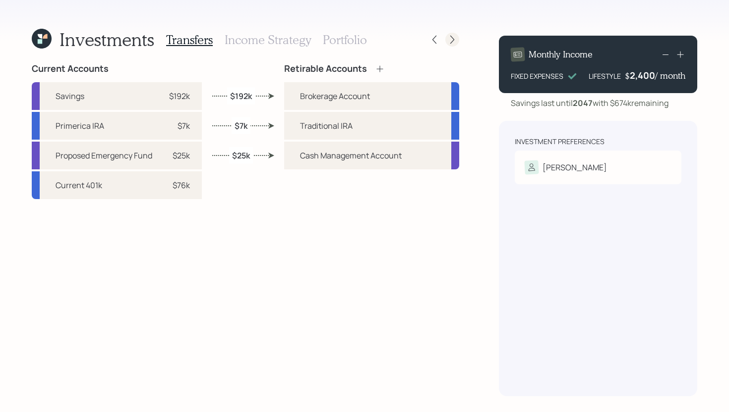
click at [453, 39] on icon at bounding box center [452, 40] width 4 height 8
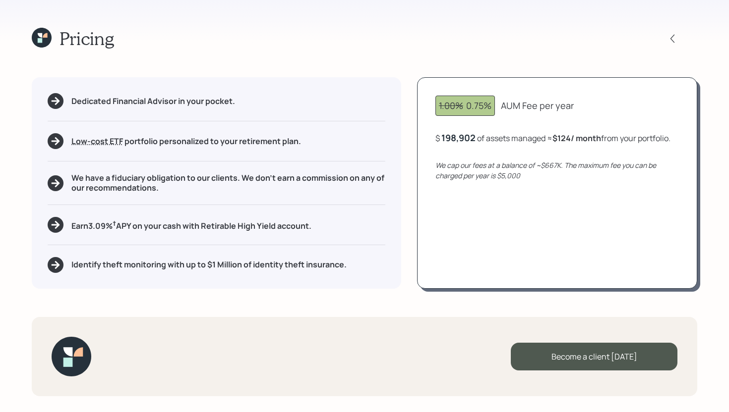
click at [39, 30] on icon at bounding box center [42, 38] width 20 height 20
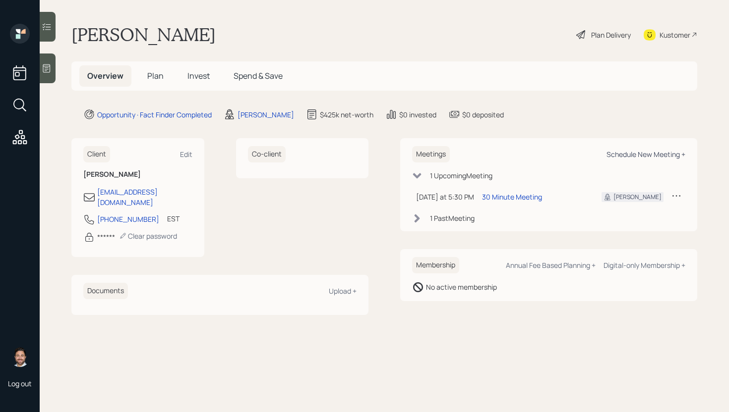
click at [613, 156] on div "Schedule New Meeting +" at bounding box center [645, 154] width 79 height 9
select select "bffa7908-1b2a-4c79-9bb6-f0ec9aed22d3"
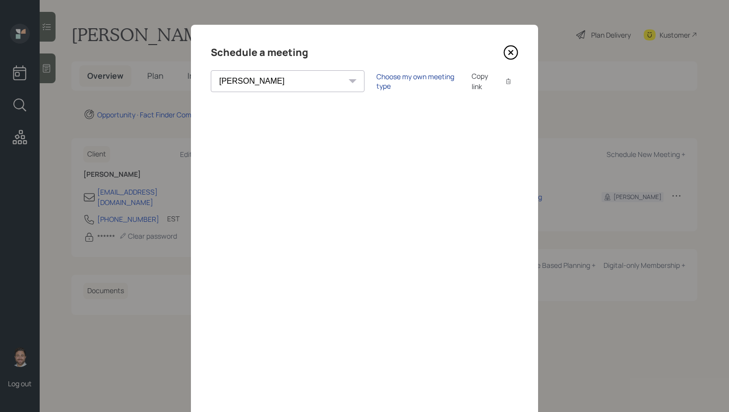
click at [380, 79] on div "Choose my own meeting type" at bounding box center [417, 81] width 83 height 19
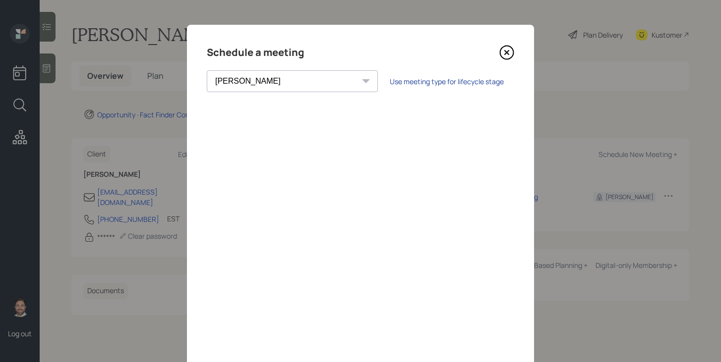
click at [390, 80] on div "Use meeting type for lifecycle stage" at bounding box center [447, 81] width 114 height 9
click at [377, 78] on div "Choose my own meeting type" at bounding box center [413, 81] width 83 height 19
select select "bffa7908-1b2a-4c79-9bb6-f0ec9aed22d3"
click at [388, 78] on div "Choose my own meeting type" at bounding box center [413, 81] width 83 height 19
click at [506, 63] on div "Schedule a meeting [PERSON_NAME] [PERSON_NAME] [PERSON_NAME] [PERSON_NAME] [PER…" at bounding box center [360, 223] width 347 height 397
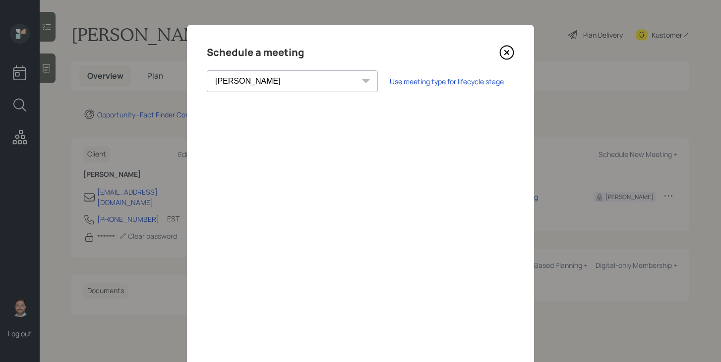
click at [506, 51] on icon at bounding box center [506, 52] width 15 height 15
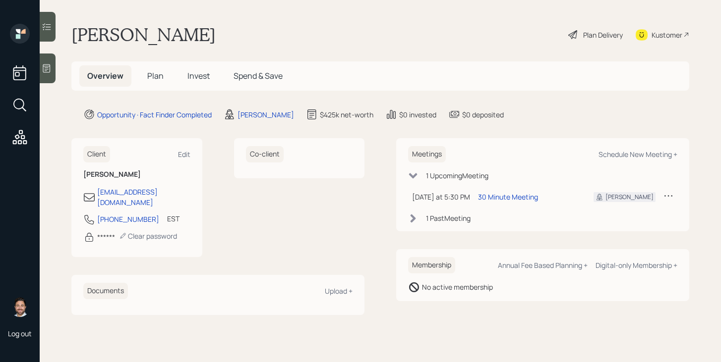
click at [157, 73] on span "Plan" at bounding box center [155, 75] width 16 height 11
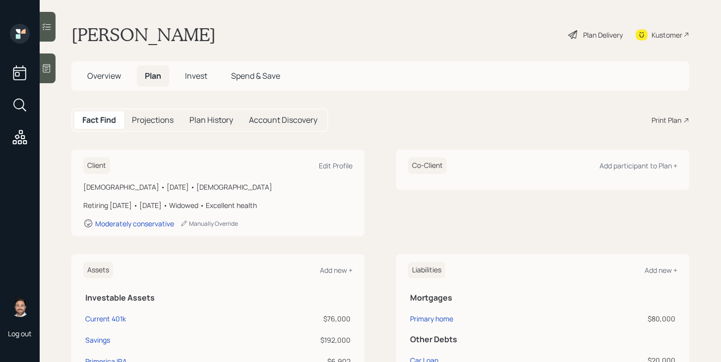
click at [670, 122] on div "Print Plan" at bounding box center [666, 120] width 30 height 10
